Goal: Transaction & Acquisition: Purchase product/service

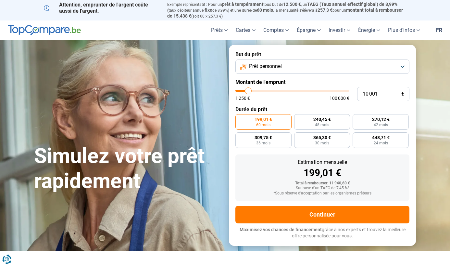
click at [292, 69] on button "Prêt personnel" at bounding box center [322, 66] width 174 height 14
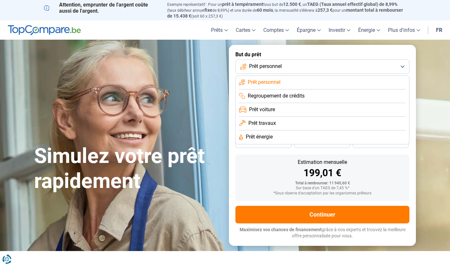
click at [270, 122] on span "Prêt travaux" at bounding box center [262, 123] width 28 height 7
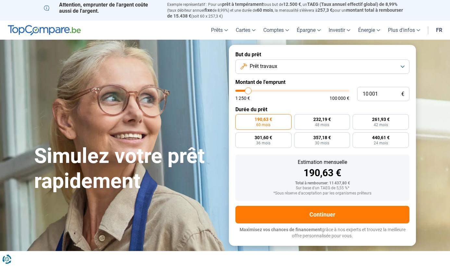
click at [263, 71] on button "Prêt travaux" at bounding box center [322, 66] width 174 height 14
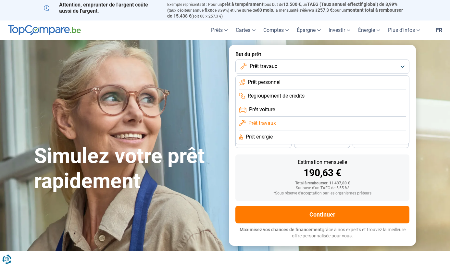
click at [324, 56] on label "But du prêt" at bounding box center [322, 54] width 174 height 6
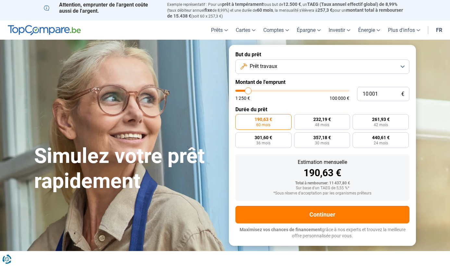
type input "11 750"
type input "11750"
type input "12 000"
type input "12000"
type input "12 250"
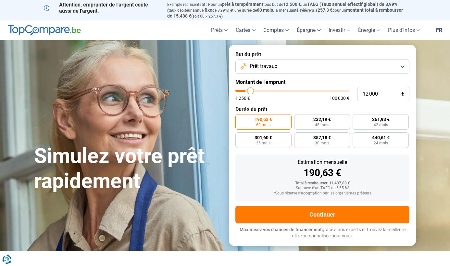
type input "12250"
type input "12 500"
type input "12500"
type input "12 750"
type input "12750"
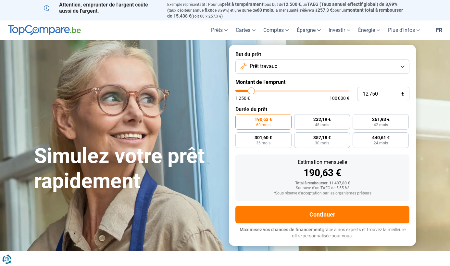
type input "13 000"
type input "13000"
type input "13 250"
type input "13250"
type input "13 500"
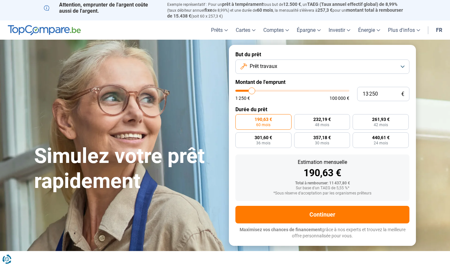
type input "13500"
type input "13 750"
type input "13750"
type input "14 000"
type input "14000"
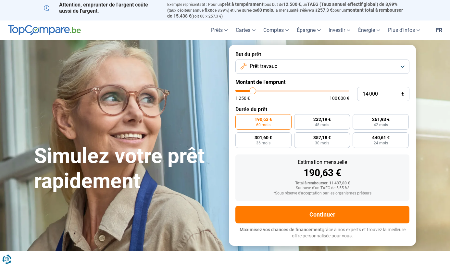
type input "14 250"
type input "14250"
type input "14 500"
type input "14500"
type input "14 750"
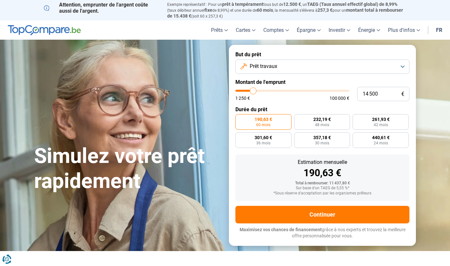
type input "14750"
type input "15 000"
type input "15000"
click at [254, 91] on input "range" at bounding box center [292, 91] width 114 height 2
click at [272, 178] on div "Estimation mensuelle 285,92 € Total à rembourser: 17 155,20 € Sur base d'un TAE…" at bounding box center [322, 177] width 174 height 46
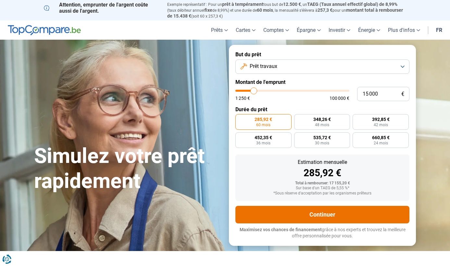
click at [260, 216] on button "Continuer" at bounding box center [322, 215] width 174 height 18
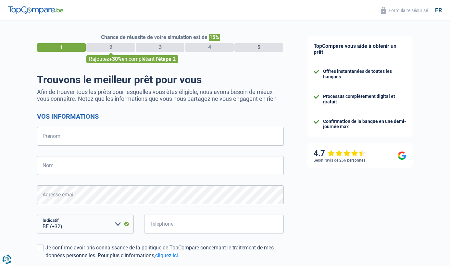
select select "32"
click at [79, 141] on input "Prénom" at bounding box center [160, 136] width 247 height 19
type input "Laura"
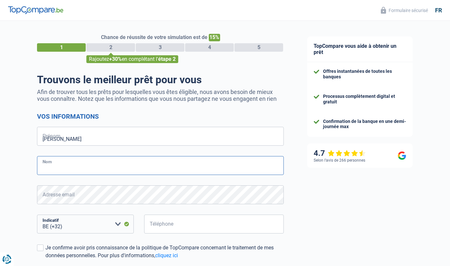
type input "Kodelja"
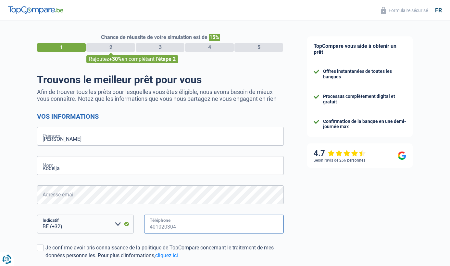
type input "470533801"
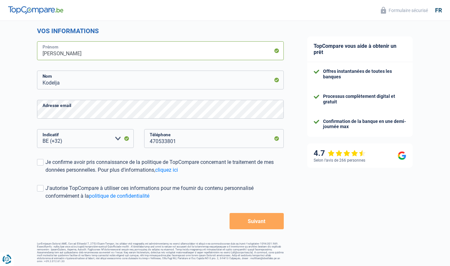
scroll to position [85, 0]
click at [44, 162] on label "Je confirme avoir pris connaissance de la politique de TopCompare concernant le…" at bounding box center [160, 166] width 247 height 16
click at [45, 174] on input "Je confirme avoir pris connaissance de la politique de TopCompare concernant le…" at bounding box center [45, 174] width 0 height 0
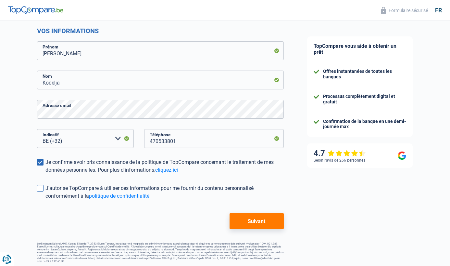
click at [44, 189] on label "J'autorise TopCompare à utiliser ces informations pour me fournir du contenu pe…" at bounding box center [160, 192] width 247 height 16
click at [45, 200] on input "J'autorise TopCompare à utiliser ces informations pour me fournir du contenu pe…" at bounding box center [45, 200] width 0 height 0
click at [42, 184] on label "J'autorise TopCompare à utiliser ces informations pour me fournir du contenu pe…" at bounding box center [160, 192] width 247 height 16
click at [45, 200] on input "J'autorise TopCompare à utiliser ces informations pour me fournir du contenu pe…" at bounding box center [45, 200] width 0 height 0
click at [272, 223] on button "Suivant" at bounding box center [257, 221] width 54 height 16
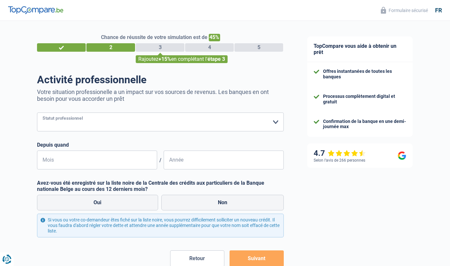
click at [163, 123] on select "Ouvrier Employé privé Employé public Invalide Indépendant Pensionné Chômeur Mut…" at bounding box center [160, 121] width 247 height 19
select select "publicEmployee"
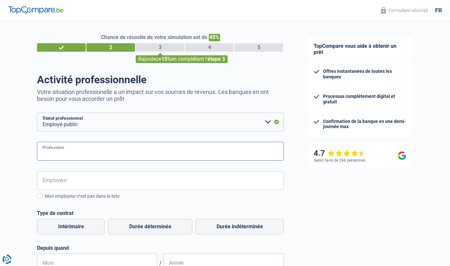
click at [124, 156] on input "Profession" at bounding box center [160, 151] width 247 height 19
type input "Police"
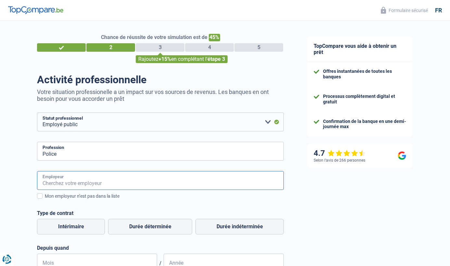
click at [122, 183] on input "Employeur" at bounding box center [160, 180] width 247 height 19
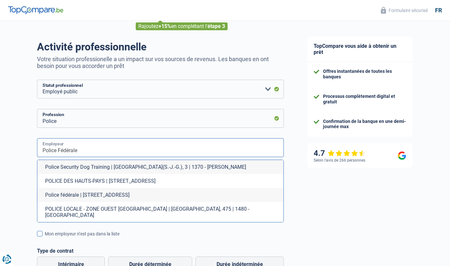
scroll to position [34, 0]
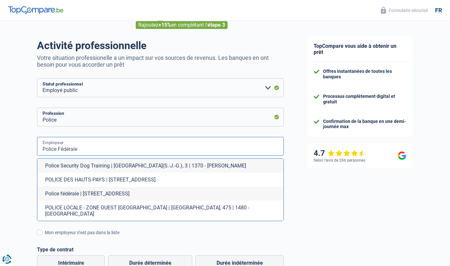
click at [86, 148] on input "Police Fédérale" at bounding box center [160, 146] width 247 height 19
type input "Police Fédérale"
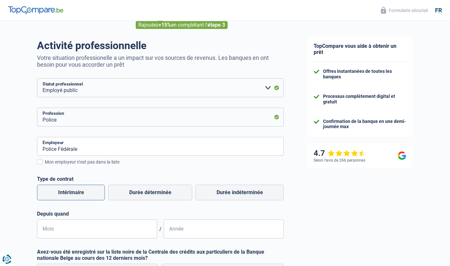
scroll to position [38, 0]
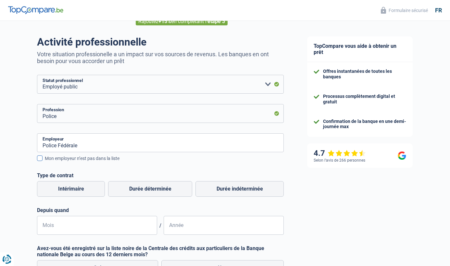
click at [37, 157] on span at bounding box center [40, 158] width 6 height 6
click at [45, 162] on input "Mon employeur n’est pas dans la liste" at bounding box center [45, 162] width 0 height 0
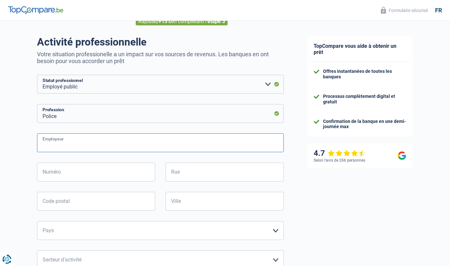
click at [88, 143] on input "Employeur" at bounding box center [160, 142] width 247 height 19
type input "P"
type input "C"
type input "Police Fédérale"
click at [60, 175] on input "Numéro" at bounding box center [96, 171] width 118 height 19
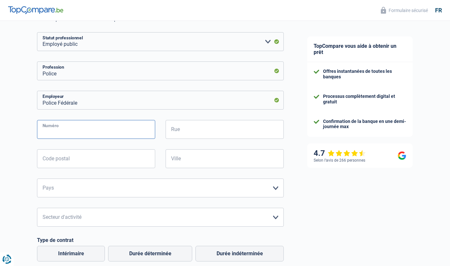
scroll to position [83, 0]
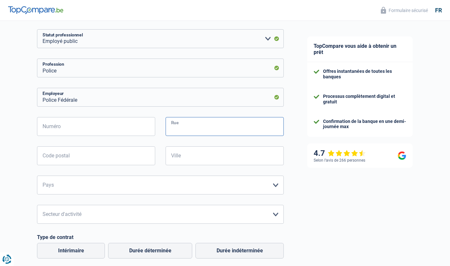
click at [182, 128] on input "Rue" at bounding box center [225, 126] width 118 height 19
type input "rue de Bierghes"
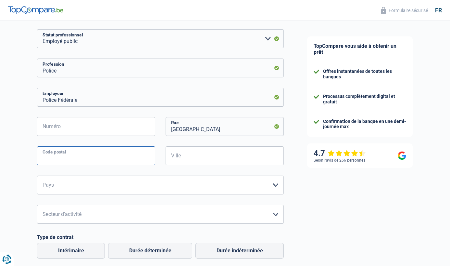
click at [100, 163] on input "Code postal" at bounding box center [96, 155] width 118 height 19
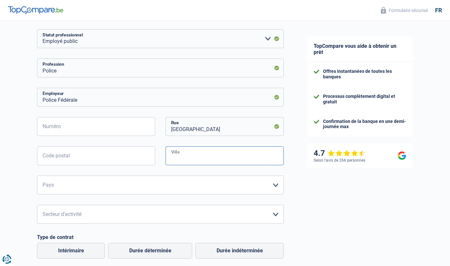
click at [194, 157] on input "Ville" at bounding box center [225, 155] width 118 height 19
type input "Rebecq"
click at [127, 189] on select "Belgique France Allemagne Italie Luxembourg Pays-Bas Espagne Suisse Veuillez sé…" at bounding box center [160, 184] width 247 height 19
select select "BE"
click at [122, 211] on select "Agriculture/Pêche Industrie Horeca Courier/Fitness/Taxi Construction Banques/As…" at bounding box center [160, 214] width 247 height 19
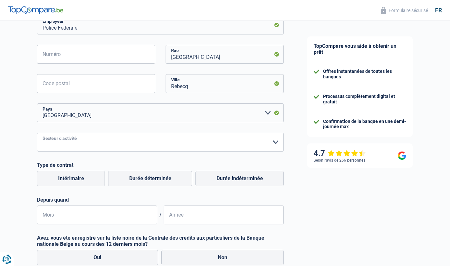
scroll to position [163, 0]
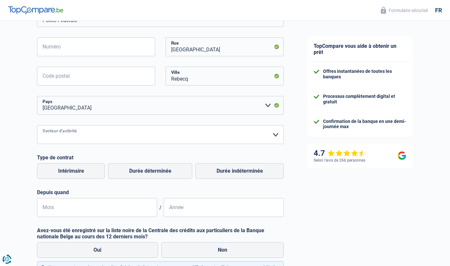
click at [221, 138] on select "Agriculture/Pêche Industrie Horeca Courier/Fitness/Taxi Construction Banques/As…" at bounding box center [160, 134] width 247 height 19
select select "stateUniversityEu"
click at [210, 170] on label "Durée indéterminée" at bounding box center [239, 171] width 88 height 16
click at [210, 170] on input "Durée indéterminée" at bounding box center [239, 171] width 88 height 16
radio input "true"
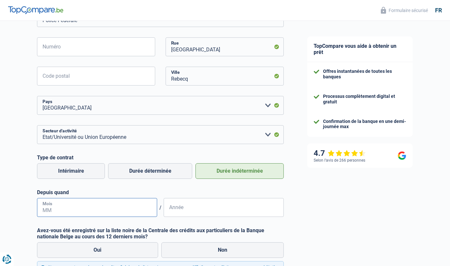
click at [130, 207] on input "Mois" at bounding box center [97, 207] width 120 height 19
type input "07"
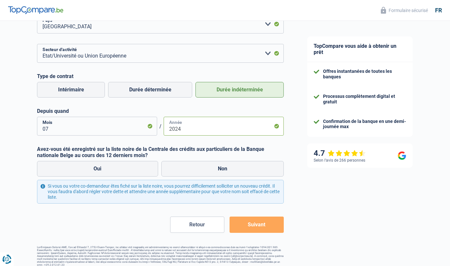
scroll to position [246, 0]
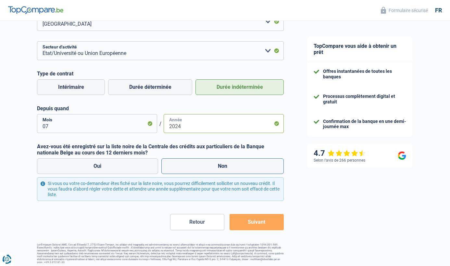
type input "2024"
click at [241, 161] on label "Non" at bounding box center [222, 166] width 123 height 16
click at [241, 161] on input "Non" at bounding box center [222, 166] width 123 height 16
radio input "true"
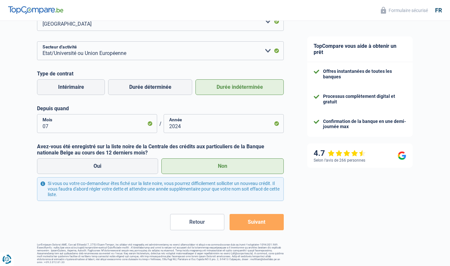
scroll to position [247, 0]
click at [254, 220] on button "Suivant" at bounding box center [257, 221] width 54 height 16
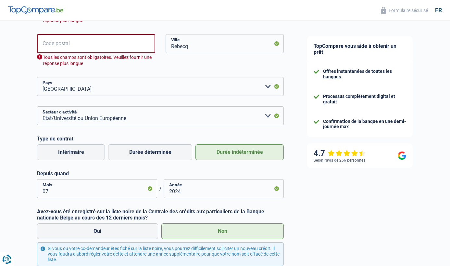
scroll to position [178, 0]
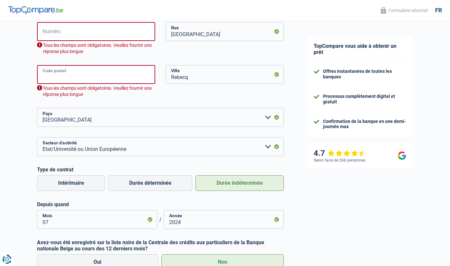
click at [117, 72] on input "Code postal" at bounding box center [96, 74] width 118 height 19
click at [113, 70] on input "Code postal" at bounding box center [96, 74] width 118 height 19
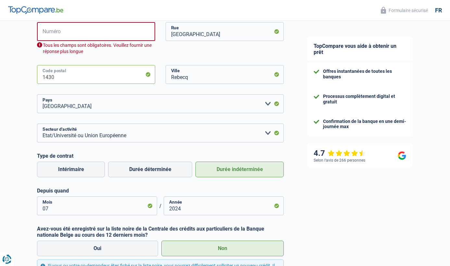
type input "1430"
click at [58, 25] on input "Numéro" at bounding box center [96, 31] width 118 height 19
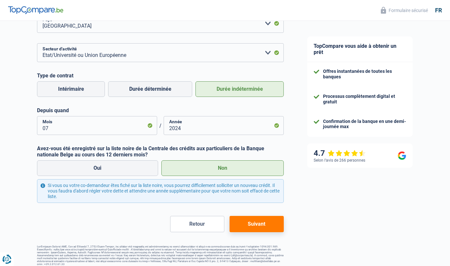
scroll to position [247, 0]
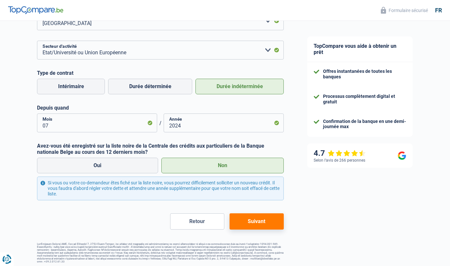
type input "00000000"
click at [256, 220] on button "Suivant" at bounding box center [257, 221] width 54 height 16
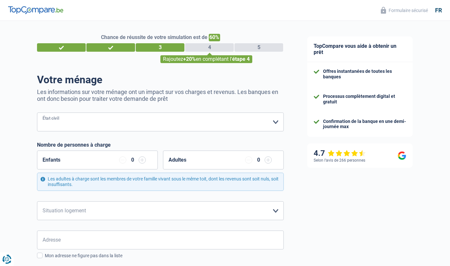
click at [191, 118] on select "Célibataire Marié(e) Cohabitant(e) légal(e) Divorcé(e) Veuf(ve) Séparé (de fait…" at bounding box center [160, 121] width 247 height 19
select select "single"
click at [139, 159] on input "button" at bounding box center [142, 159] width 7 height 7
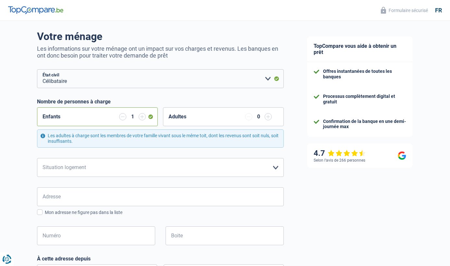
scroll to position [51, 0]
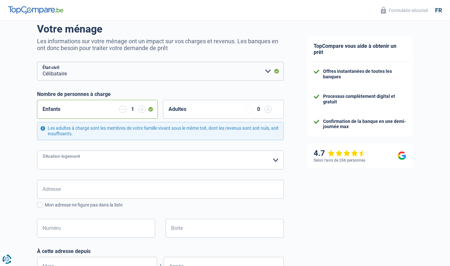
click at [157, 163] on select "Locataire Propriétaire avec prêt hypothécaire Propriétaire sans prêt hypothécai…" at bounding box center [160, 159] width 247 height 19
select select "ownerWithMortgage"
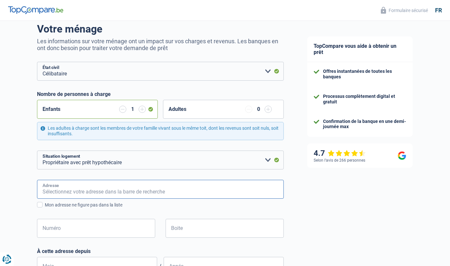
click at [168, 189] on input "Adresse" at bounding box center [160, 189] width 247 height 19
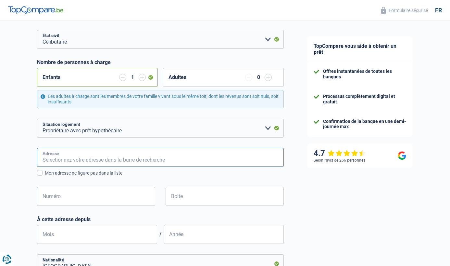
scroll to position [83, 0]
click at [149, 165] on input "Adresse" at bounding box center [160, 156] width 247 height 19
type input "rue d'Houdeng 21"
type input "Belgique"
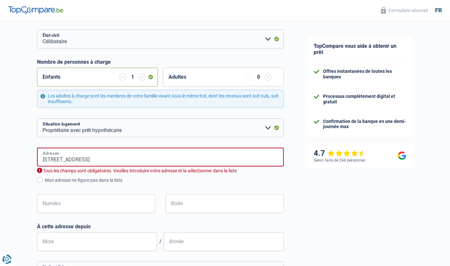
type input "Belgique"
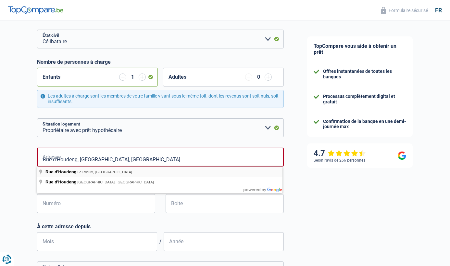
type input "Rue d'Houdeng, 7070, Le Rœulx, BE"
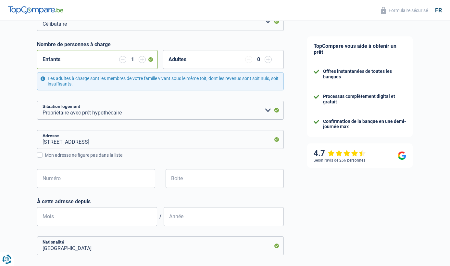
scroll to position [118, 0]
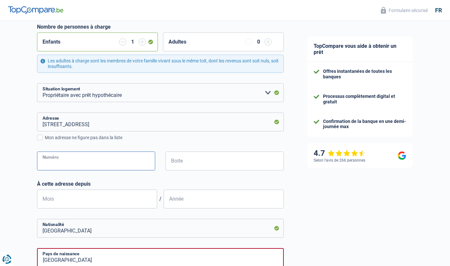
click at [89, 156] on input "Numéro" at bounding box center [96, 160] width 118 height 19
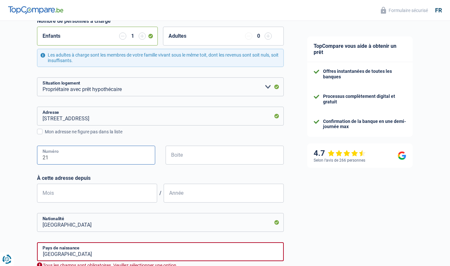
scroll to position [125, 0]
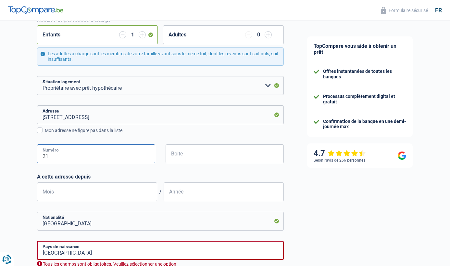
type input "21"
click at [75, 198] on input "Mois" at bounding box center [97, 191] width 120 height 19
type input "12"
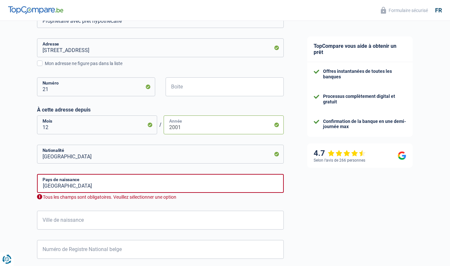
scroll to position [192, 0]
type input "2001"
click at [77, 189] on input "Belgique" at bounding box center [160, 182] width 247 height 19
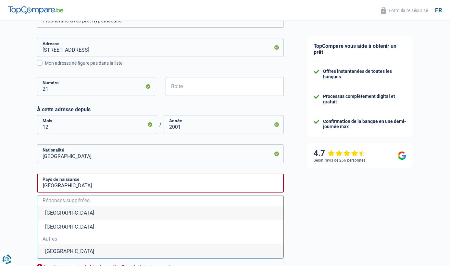
click at [77, 211] on li "Belgique" at bounding box center [160, 213] width 246 height 14
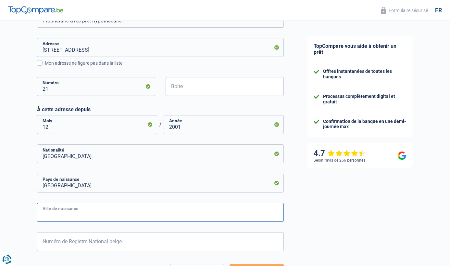
click at [76, 219] on input "Ville de naissance" at bounding box center [160, 212] width 247 height 19
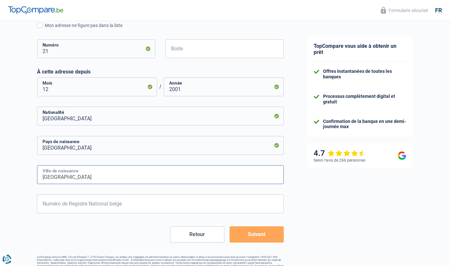
scroll to position [243, 0]
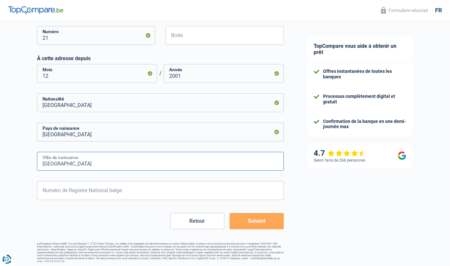
type input "La Louvière"
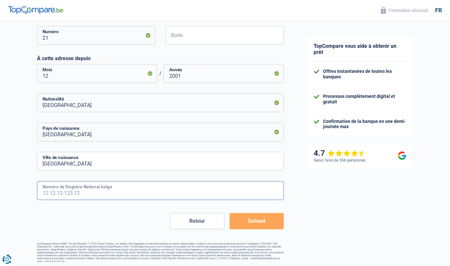
click at [77, 195] on input "Numéro de Registre National belge" at bounding box center [160, 190] width 247 height 19
type input "0"
type input "1"
type input "01.12.18-320.50"
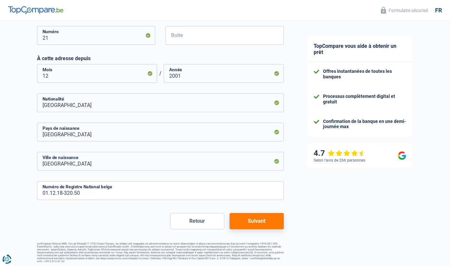
click at [255, 220] on button "Suivant" at bounding box center [257, 221] width 54 height 16
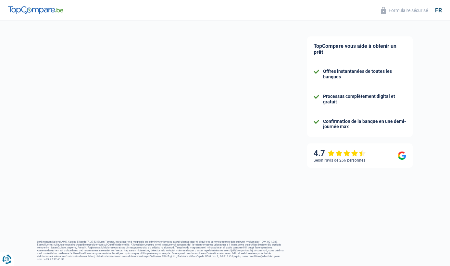
select select "familyAllowances"
select select "netSalary"
select select "mealVouchers"
select select "mortgage"
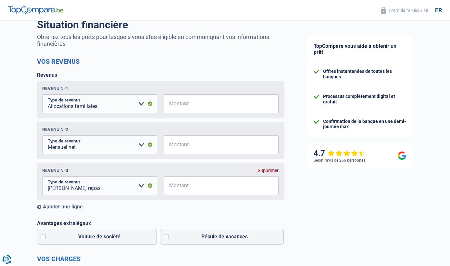
scroll to position [57, 0]
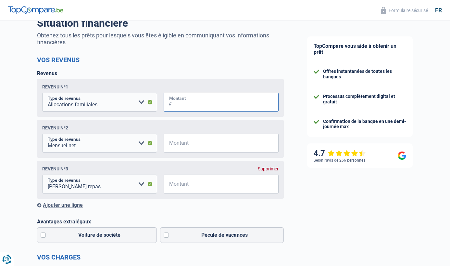
click at [195, 101] on input "Montant" at bounding box center [225, 102] width 107 height 19
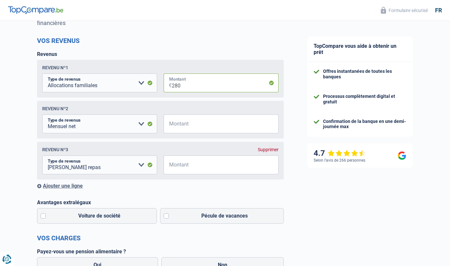
scroll to position [76, 0]
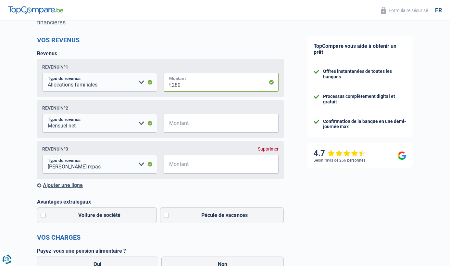
type input "280"
click at [181, 127] on input "Montant" at bounding box center [225, 123] width 107 height 19
type input "2.300"
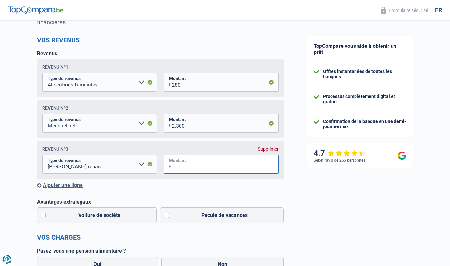
click at [216, 164] on input "Montant" at bounding box center [225, 164] width 107 height 19
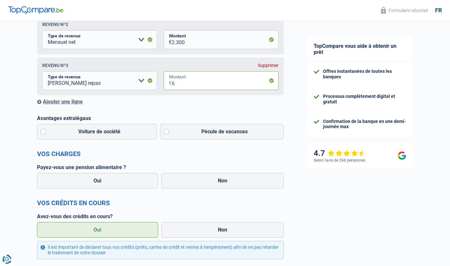
scroll to position [159, 0]
type input "6"
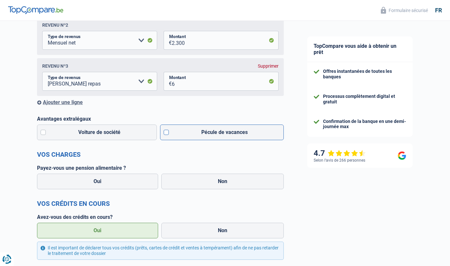
click at [182, 138] on label "Pécule de vacances" at bounding box center [222, 132] width 124 height 16
click at [182, 138] on input "Pécule de vacances" at bounding box center [222, 132] width 124 height 16
checkbox input "true"
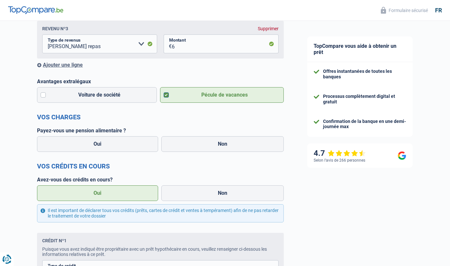
scroll to position [199, 0]
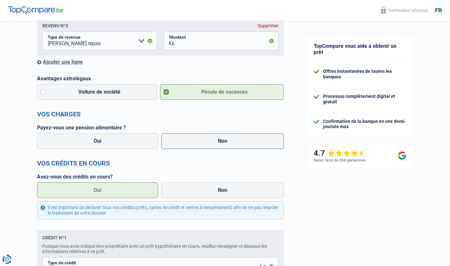
click at [186, 142] on label "Non" at bounding box center [222, 141] width 123 height 16
click at [186, 142] on input "Non" at bounding box center [222, 141] width 123 height 16
radio input "true"
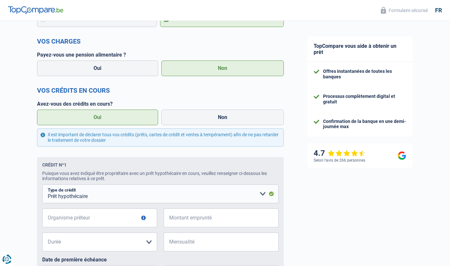
scroll to position [274, 0]
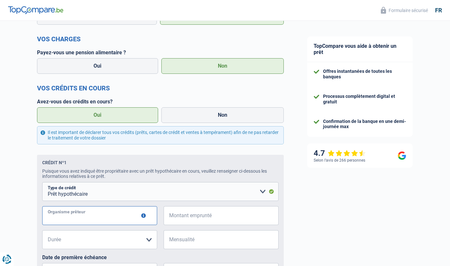
click at [126, 220] on input "Organisme prêteur" at bounding box center [99, 215] width 115 height 19
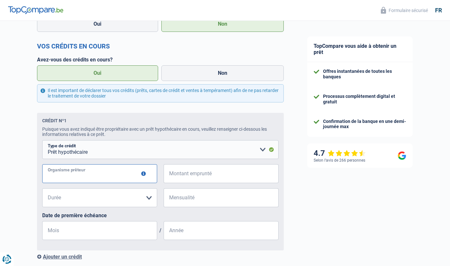
scroll to position [317, 0]
click at [144, 175] on button "button" at bounding box center [143, 173] width 5 height 5
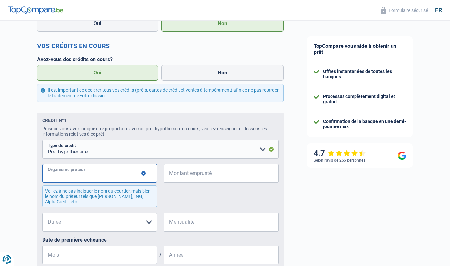
click at [120, 174] on input "Organisme prêteur" at bounding box center [99, 173] width 115 height 19
type input "CPH"
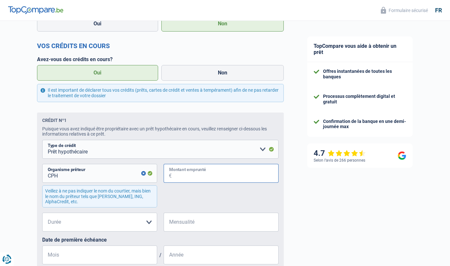
click at [196, 170] on input "Montant emprunté" at bounding box center [225, 173] width 107 height 19
type input "270.000"
click at [124, 222] on select "120 mois 180 mois 240 mois 300 mois 360 mois 420 mois Veuillez sélectionner une…" at bounding box center [99, 221] width 115 height 19
select select "360"
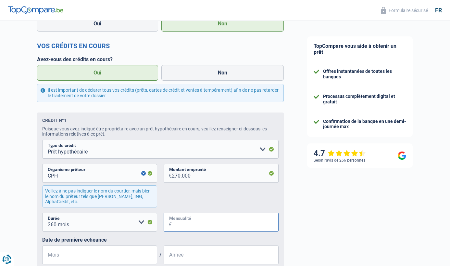
click at [199, 221] on input "Mensualité" at bounding box center [225, 221] width 107 height 19
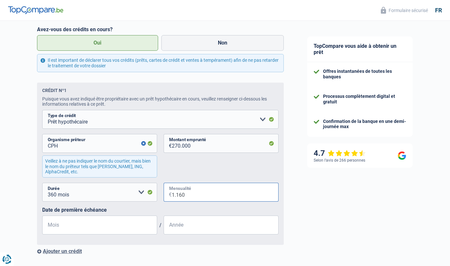
scroll to position [365, 0]
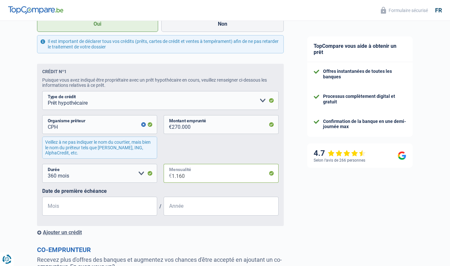
type input "1.160"
click at [112, 214] on input "Mois" at bounding box center [99, 205] width 115 height 19
type input "03"
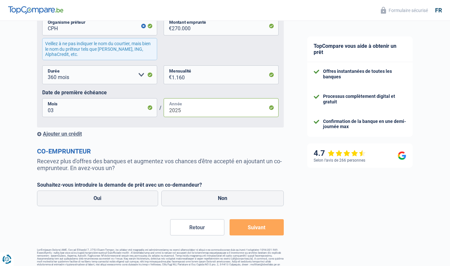
scroll to position [464, 0]
type input "2025"
click at [190, 192] on label "Non" at bounding box center [222, 198] width 123 height 16
click at [190, 192] on input "Non" at bounding box center [222, 198] width 123 height 16
radio input "true"
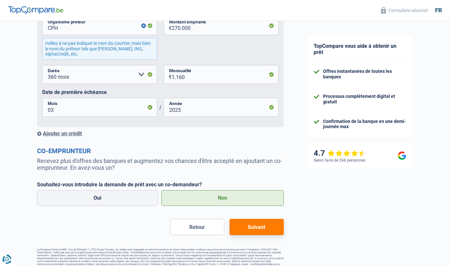
click at [261, 228] on button "Suivant" at bounding box center [257, 227] width 54 height 16
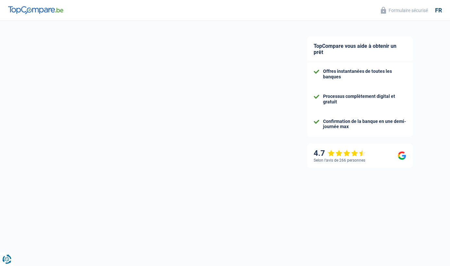
scroll to position [16, 0]
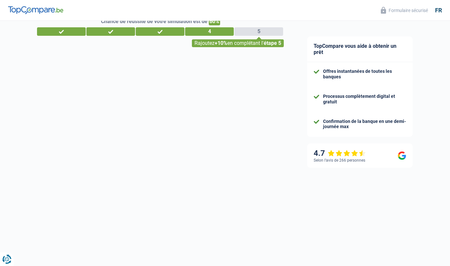
select select "renovation"
select select "60"
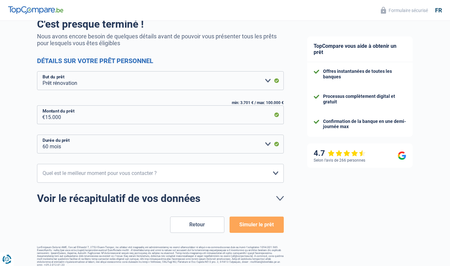
scroll to position [56, 0]
click at [174, 176] on select "10h-12h 12h-14h 14h-16h 16h-18h Veuillez sélectionner une option" at bounding box center [160, 172] width 247 height 19
click at [258, 224] on button "Simuler le prêt" at bounding box center [257, 224] width 54 height 16
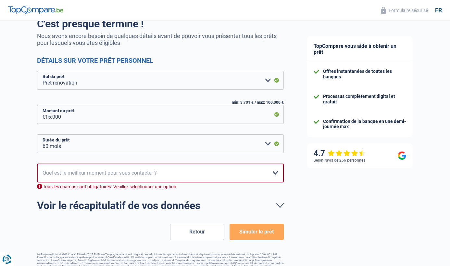
scroll to position [59, 0]
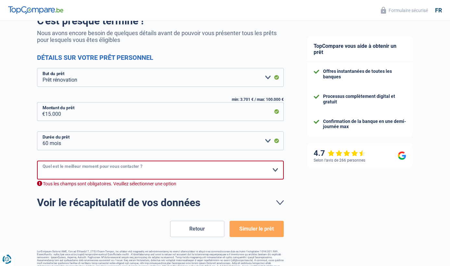
click at [217, 164] on select "10h-12h 12h-14h 14h-16h 16h-18h Veuillez sélectionner une option" at bounding box center [160, 169] width 247 height 19
select select "10-12"
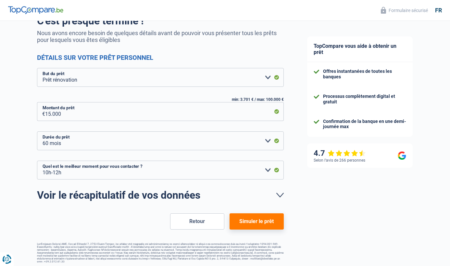
click at [248, 220] on button "Simuler le prêt" at bounding box center [257, 221] width 54 height 16
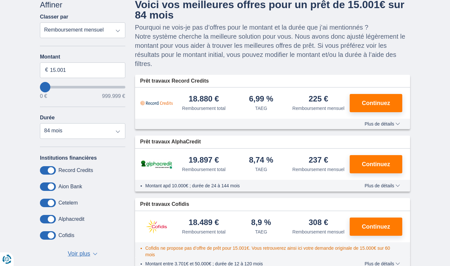
scroll to position [33, 0]
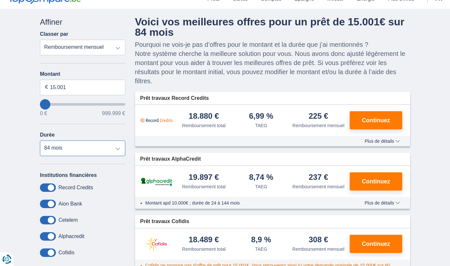
click at [107, 148] on select "12 mois 18 mois 24 mois 30 mois 36 mois 42 mois 48 mois 60 mois 72 mois 84 mois" at bounding box center [82, 148] width 85 height 16
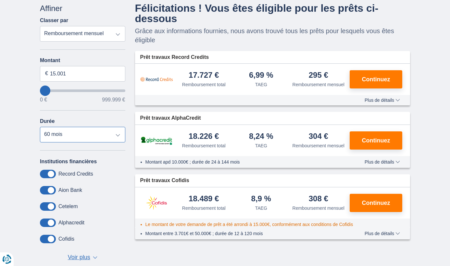
scroll to position [37, 0]
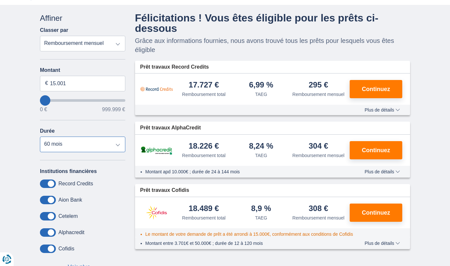
click at [107, 144] on select "12 mois 18 mois 24 mois 30 mois 36 mois 42 mois 48 mois 60 mois 72 mois 84 mois" at bounding box center [82, 144] width 85 height 16
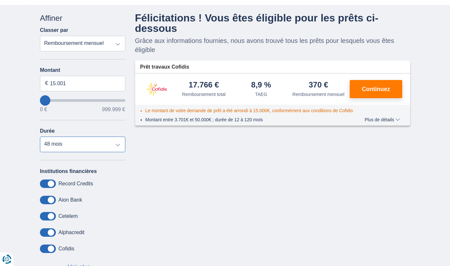
click at [114, 146] on select "12 mois 18 mois 24 mois 30 mois 36 mois 42 mois 48 mois 60 mois 72 mois 84 mois" at bounding box center [82, 144] width 85 height 16
select select "60"
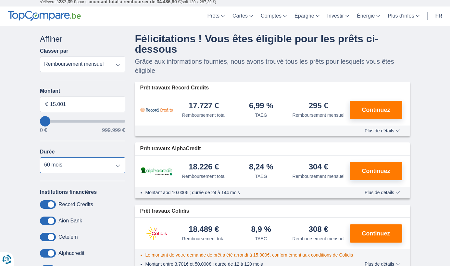
scroll to position [0, 0]
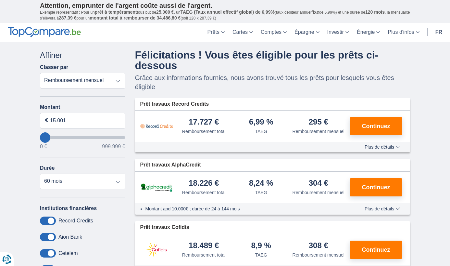
click at [107, 82] on select "Remboursement total TAEG Remboursement mensuel" at bounding box center [82, 81] width 85 height 16
